Goal: Task Accomplishment & Management: Use online tool/utility

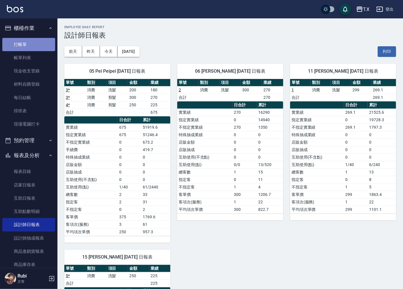
click at [37, 43] on link "打帳單" at bounding box center [28, 44] width 53 height 13
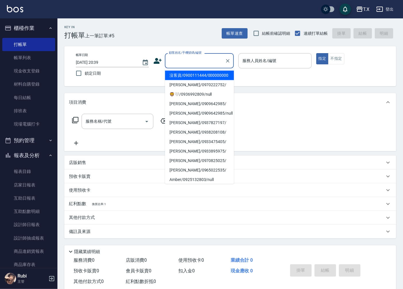
click at [207, 60] on input "顧客姓名/手機號碼/編號" at bounding box center [194, 61] width 55 height 10
click at [201, 79] on li "沒客資/0900111444/000000000" at bounding box center [199, 75] width 69 height 9
type input "沒客資/0900111444/000000000"
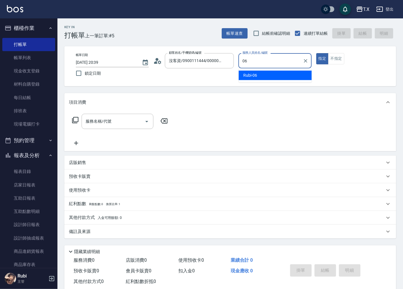
type input "Rubi-06"
type button "true"
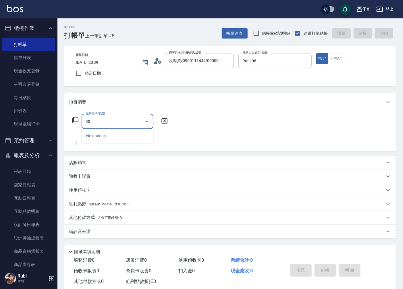
type input "301"
type input "150"
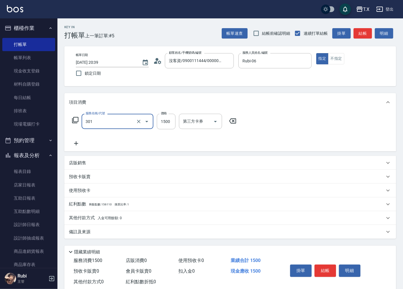
type input "燙髮(301)"
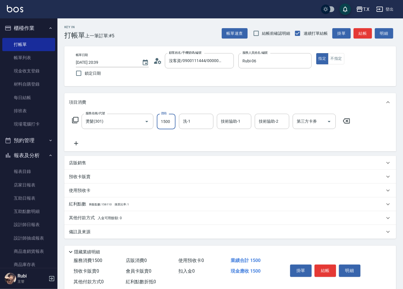
type input "0"
type input "140"
type input "1400"
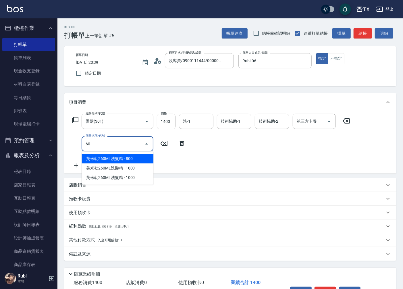
type input "601"
type input "170"
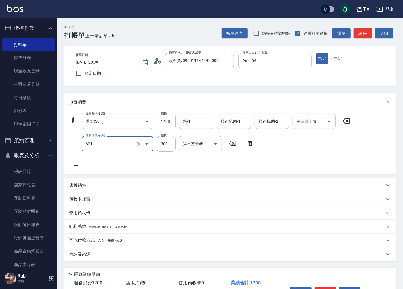
type input "自備護髮(601)"
type input "5"
type input "140"
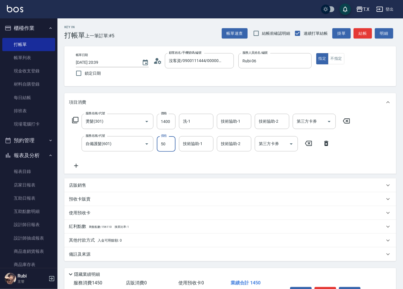
type input "500"
type input "190"
type input "500"
click at [360, 34] on button "結帳" at bounding box center [362, 33] width 18 height 11
type input "[DATE] 20:40"
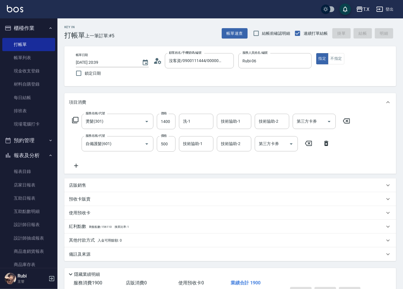
type input "0"
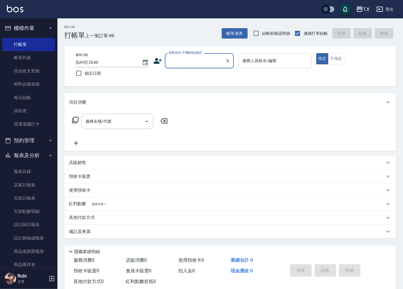
click at [209, 93] on div "項目消費" at bounding box center [230, 102] width 332 height 18
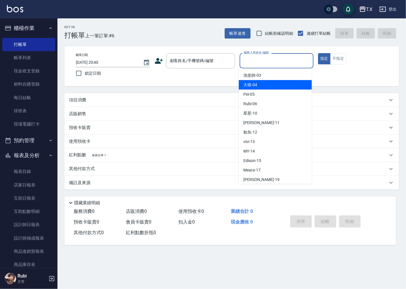
drag, startPoint x: 237, startPoint y: 106, endPoint x: 71, endPoint y: 303, distance: 257.2
drag, startPoint x: 71, startPoint y: 303, endPoint x: 407, endPoint y: 88, distance: 398.5
click at [403, 88] on html "T.X 登出 櫃檯作業 打帳單 帳單列表 現金收支登錄 材料自購登錄 每日結帳 排班表 現場電腦打卡 預約管理 預約管理 單日預約紀錄 單週預約紀錄 報表及分…" at bounding box center [203, 144] width 406 height 289
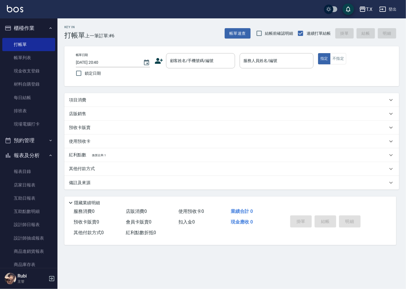
click at [275, 270] on div "Key In 打帳單 上一筆訂單:#6 帳單速查 結帳前確認明細 連續打單結帳 掛單 結帳 明細 帳單日期 [DATE] 20:40 鎖定日期 顧客姓名/手機…" at bounding box center [203, 144] width 406 height 289
